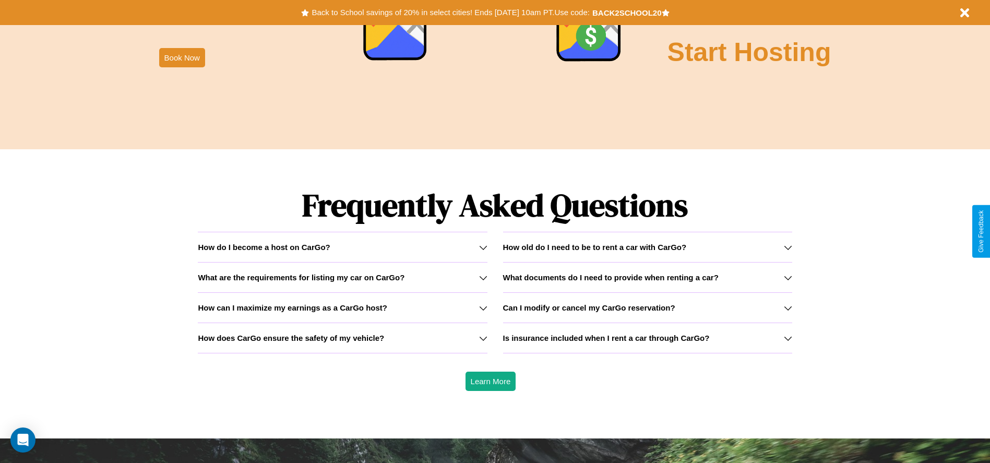
scroll to position [1497, 0]
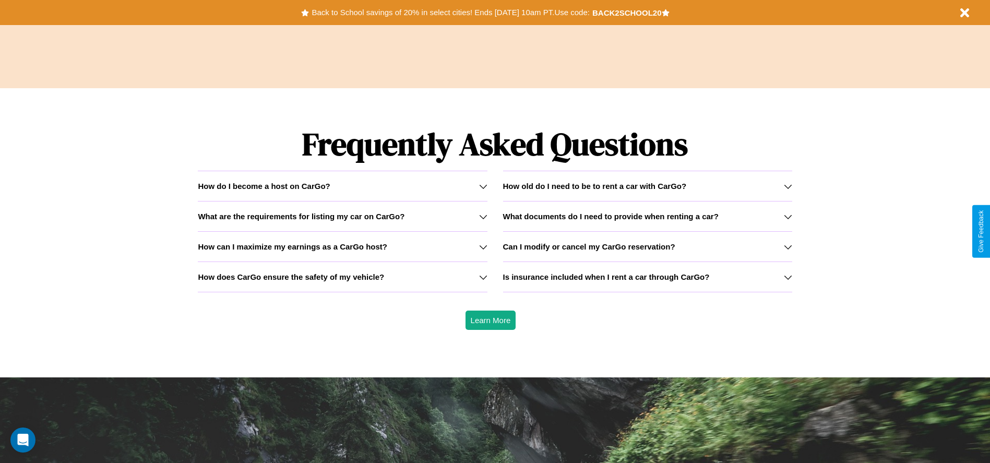
click at [647, 276] on h3 "Is insurance included when I rent a car through CarGo?" at bounding box center [606, 276] width 207 height 9
click at [787, 216] on icon at bounding box center [787, 216] width 8 height 8
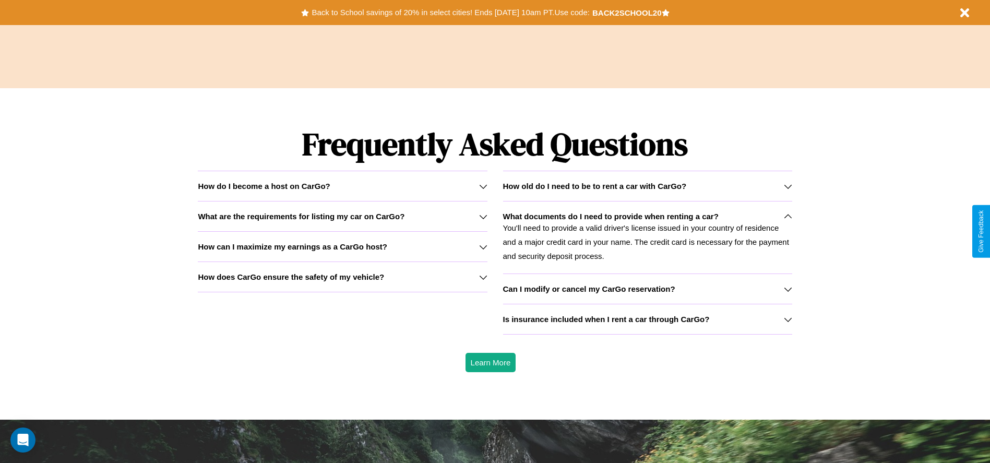
click at [787, 186] on icon at bounding box center [787, 186] width 8 height 8
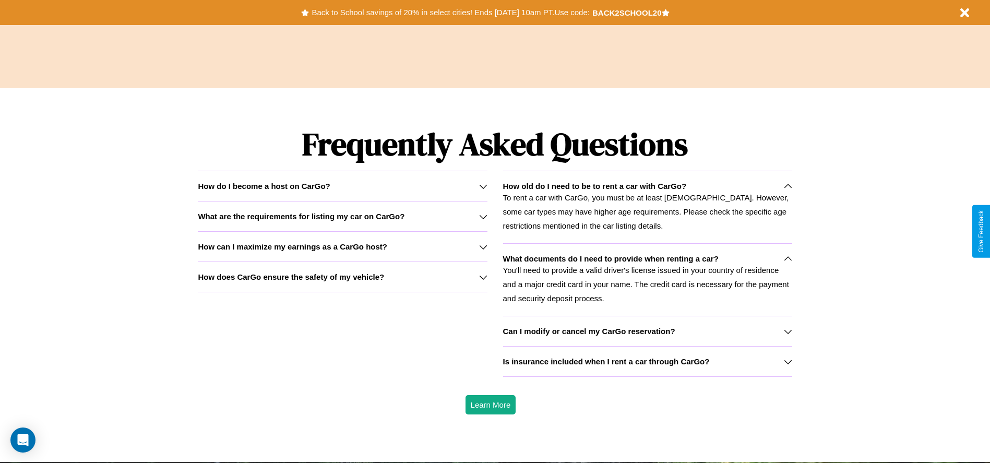
click at [483, 246] on icon at bounding box center [483, 247] width 8 height 8
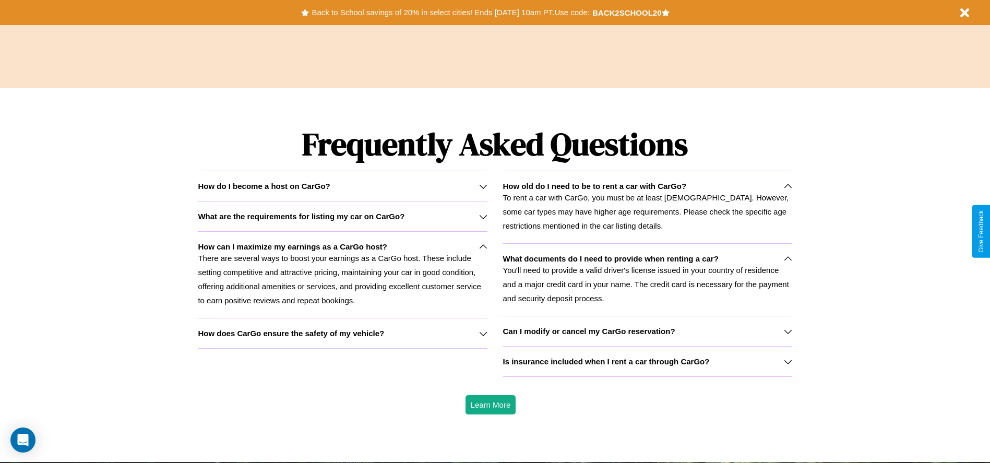
click at [483, 186] on icon at bounding box center [483, 186] width 8 height 8
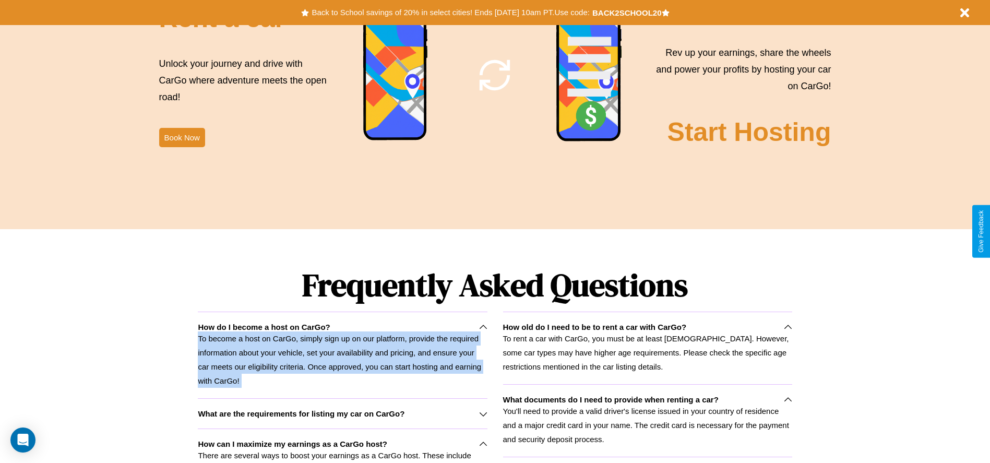
scroll to position [1306, 0]
